Goal: Check status

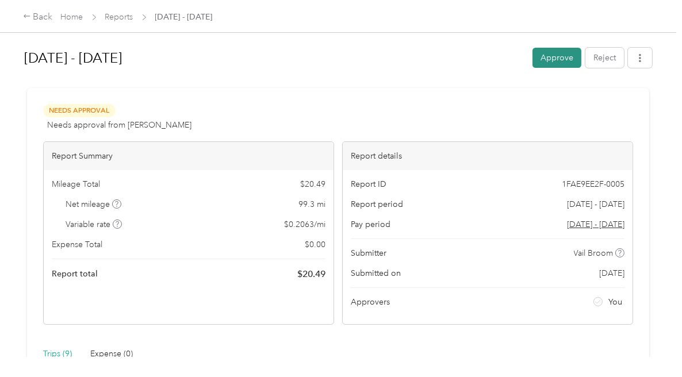
click at [544, 57] on button "Approve" at bounding box center [556, 58] width 49 height 20
